Goal: Find specific page/section: Find specific page/section

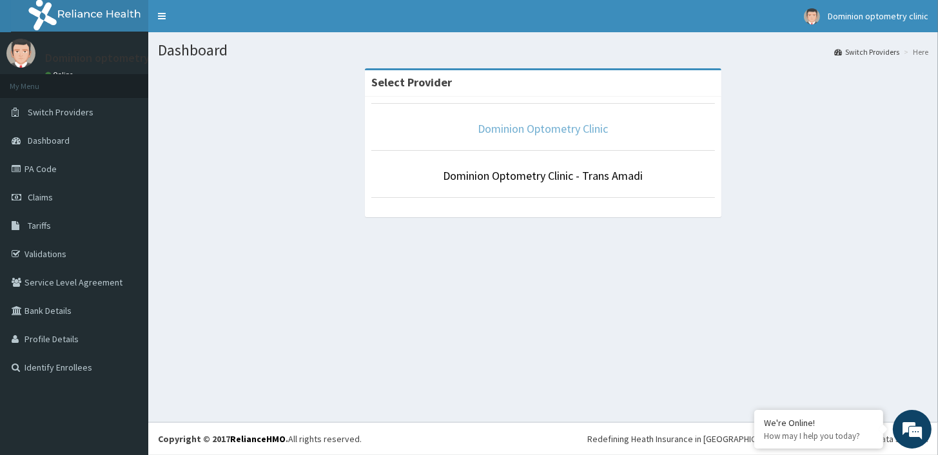
click at [542, 133] on link "Dominion Optometry Clinic" at bounding box center [543, 128] width 130 height 15
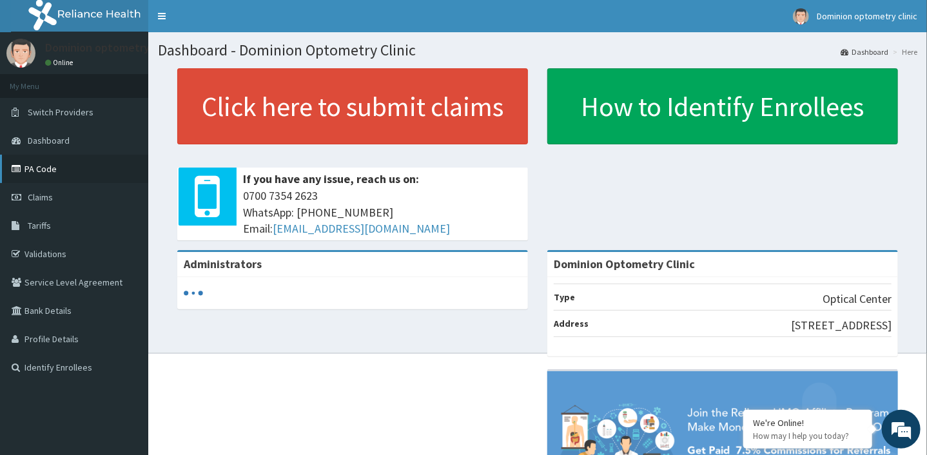
click at [83, 177] on link "PA Code" at bounding box center [74, 169] width 148 height 28
